Goal: Task Accomplishment & Management: Use online tool/utility

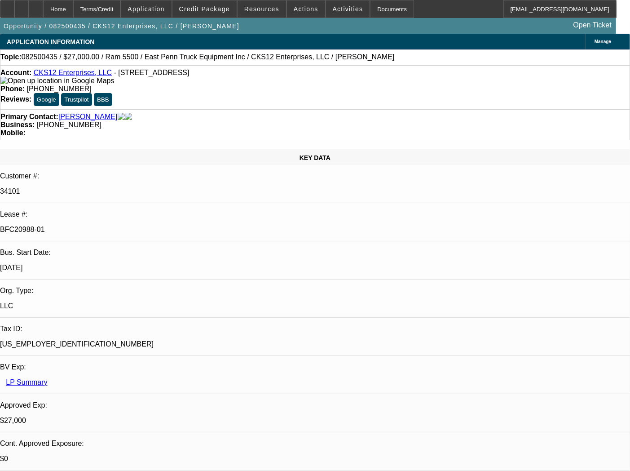
select select "0"
select select "2"
select select "0.1"
select select "4"
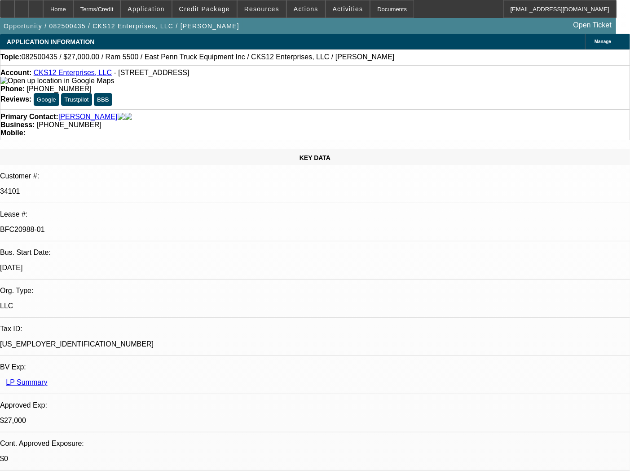
select select "0"
select select "2"
select select "0.1"
select select "4"
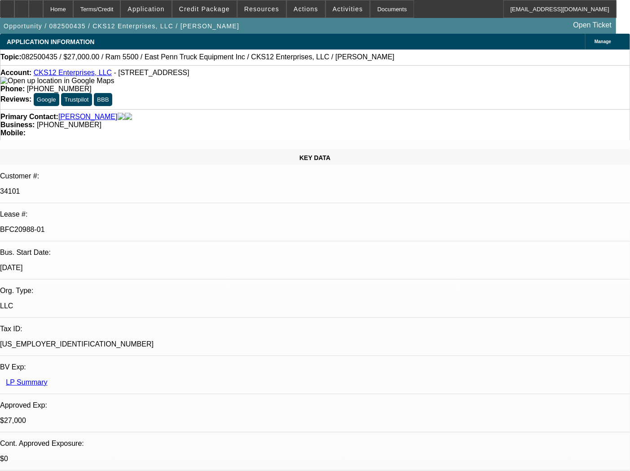
select select "0.15"
select select "2"
select select "0.1"
select select "4"
select select "0"
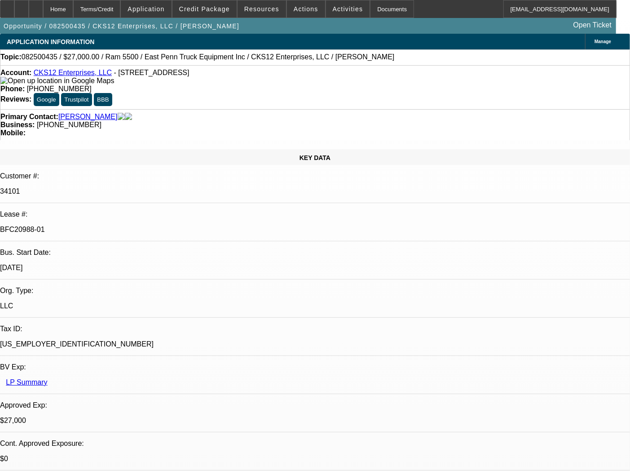
select select "2"
select select "0.1"
select select "4"
click at [296, 13] on span at bounding box center [306, 9] width 38 height 22
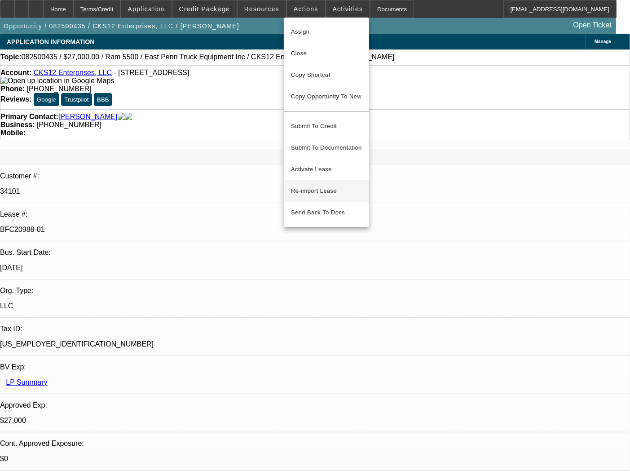
click at [311, 180] on button "Re-import Lease" at bounding box center [326, 191] width 85 height 22
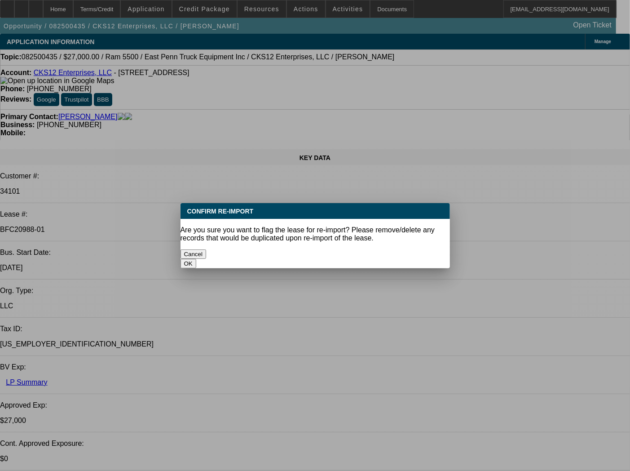
click at [196, 259] on button "OK" at bounding box center [189, 263] width 16 height 9
